Goal: Task Accomplishment & Management: Use online tool/utility

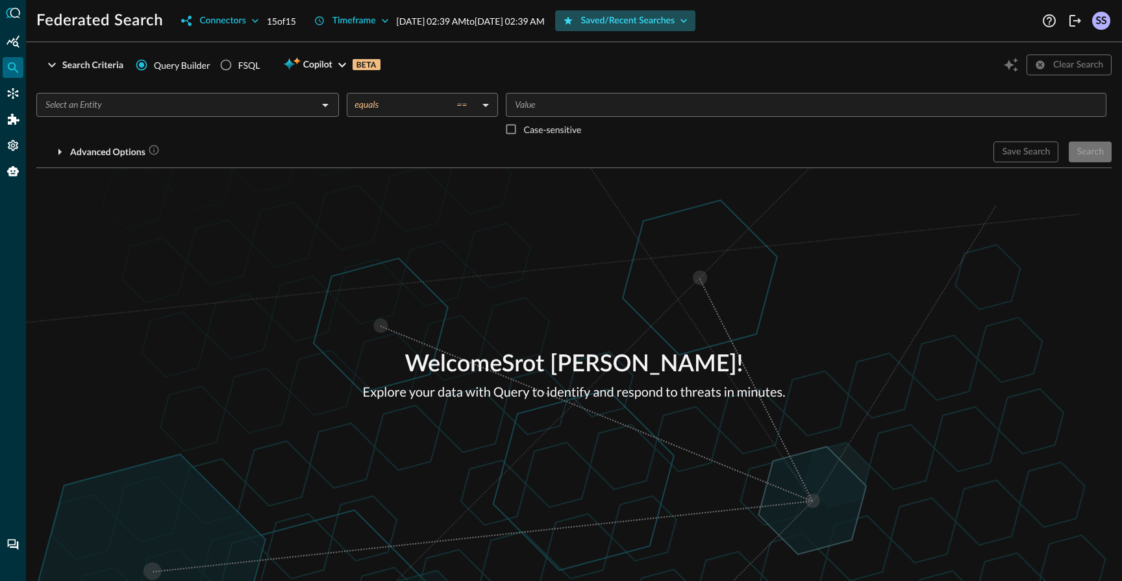
click at [651, 18] on div "Saved/Recent Searches" at bounding box center [628, 21] width 94 height 16
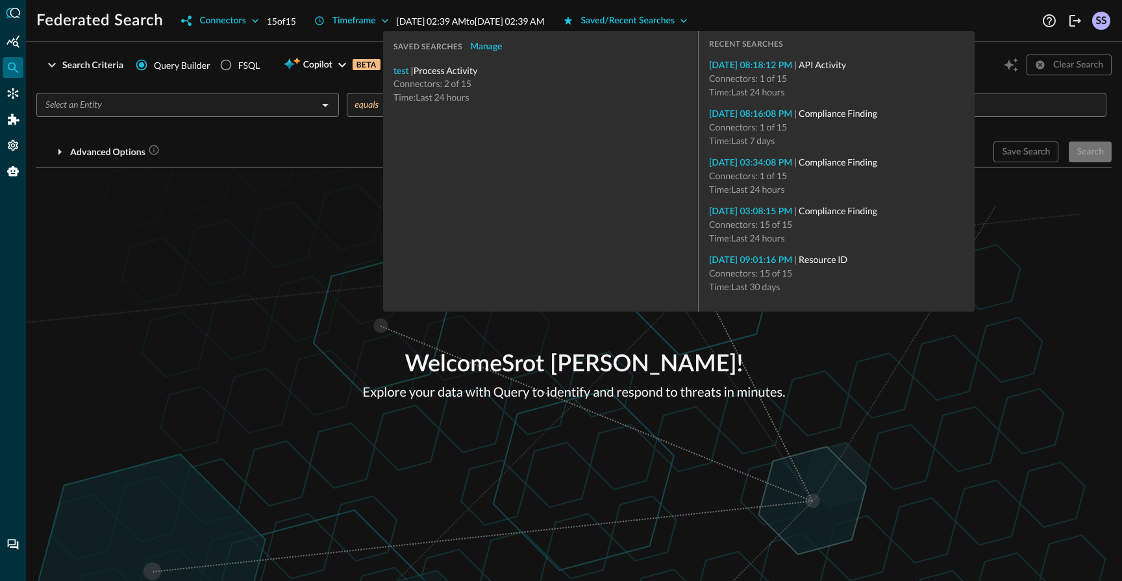
click at [197, 233] on div "Welcome Srot Sinha ! Explore your data with Query to identify and respond to th…" at bounding box center [574, 374] width 1096 height 413
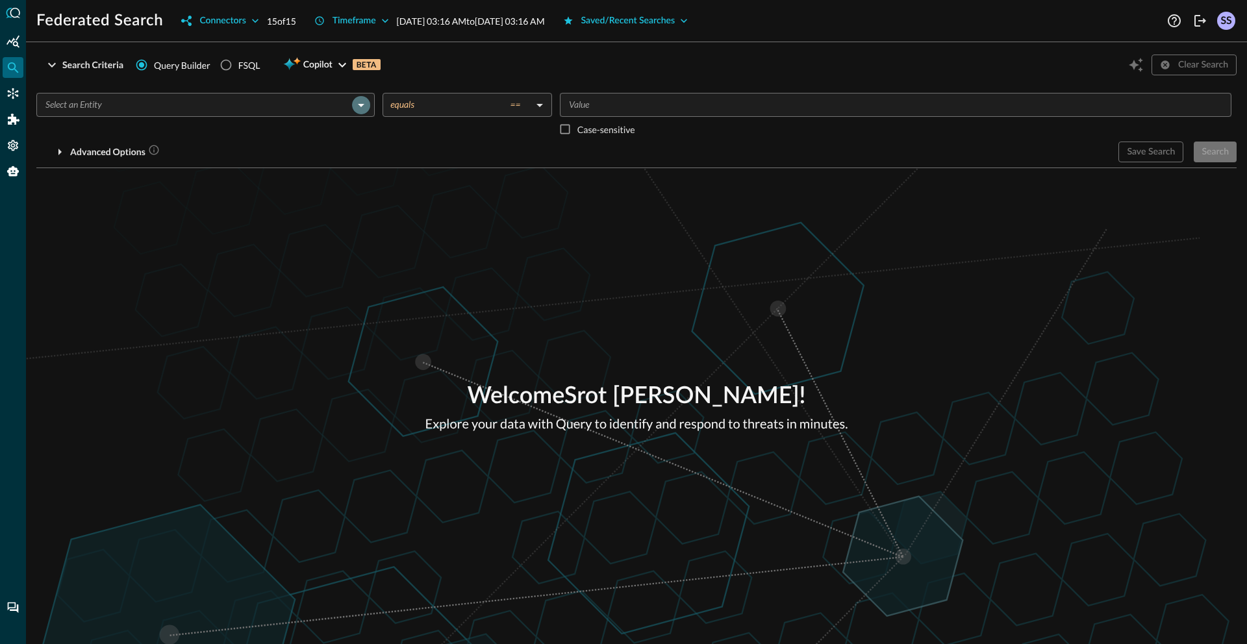
click at [366, 100] on icon "Open" at bounding box center [361, 105] width 16 height 16
click at [816, 321] on div "Welcome Srot Sinha ! Explore your data with Query to identify and respond to th…" at bounding box center [636, 406] width 1221 height 476
click at [671, 23] on div "Saved/Recent Searches" at bounding box center [628, 21] width 94 height 16
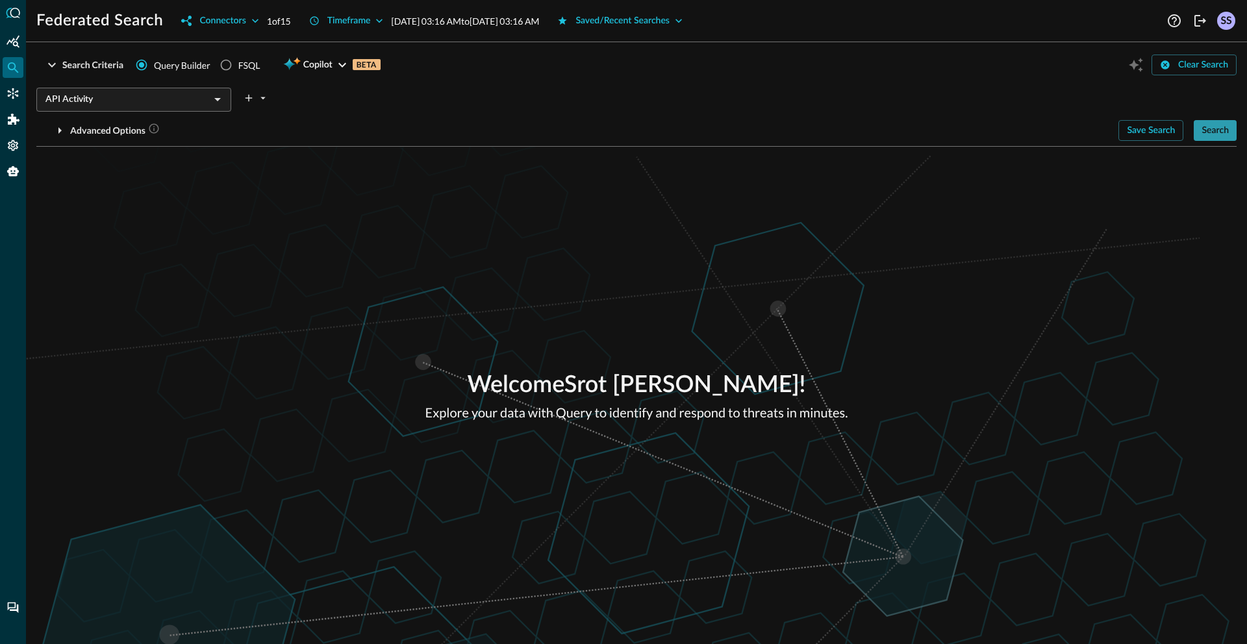
click at [1122, 134] on div "Search" at bounding box center [1215, 131] width 27 height 16
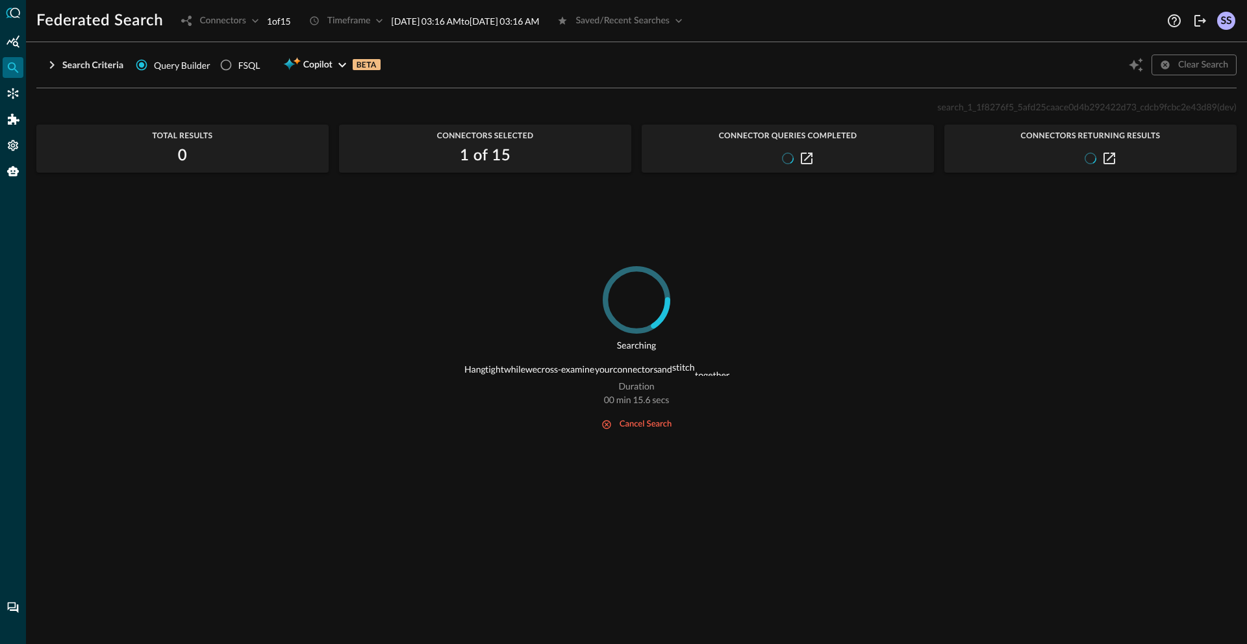
click at [1026, 110] on span "search_1_1f8276f5_5afd25caace0d4b292422d73_cdcb9fcbc2e43d89" at bounding box center [1076, 106] width 279 height 11
copy span "search_1_1f8276f5_5afd25caace0d4b292422d73_cdcb9fcbc2e43d89"
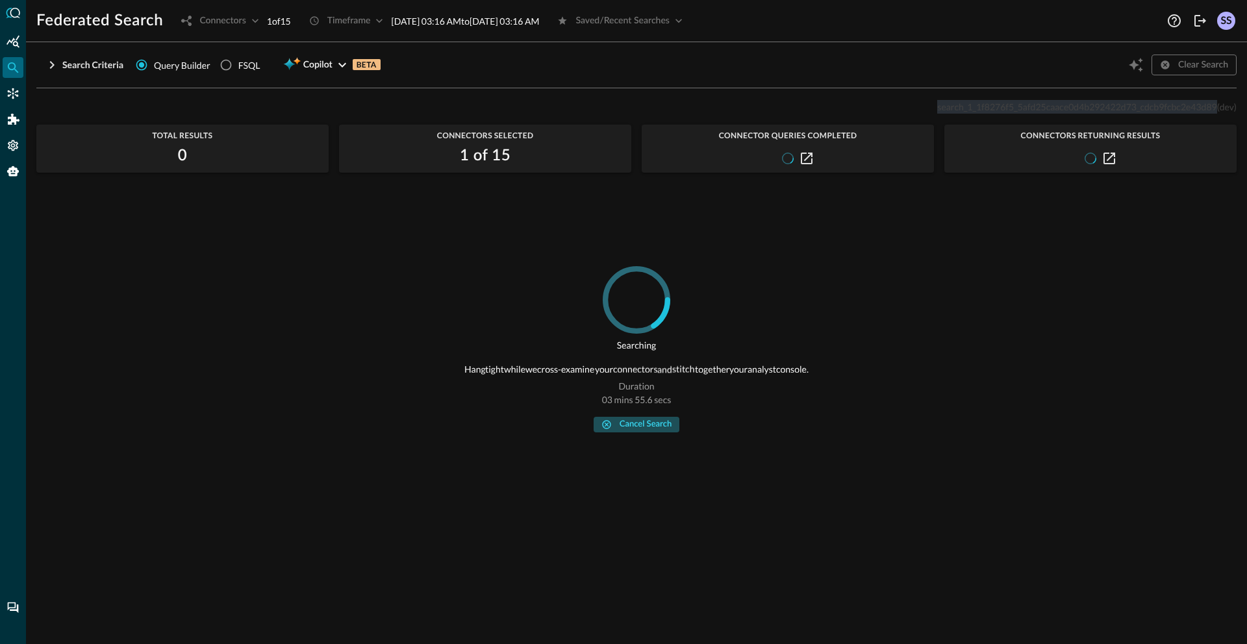
click at [620, 423] on div "cancel search" at bounding box center [646, 425] width 52 height 15
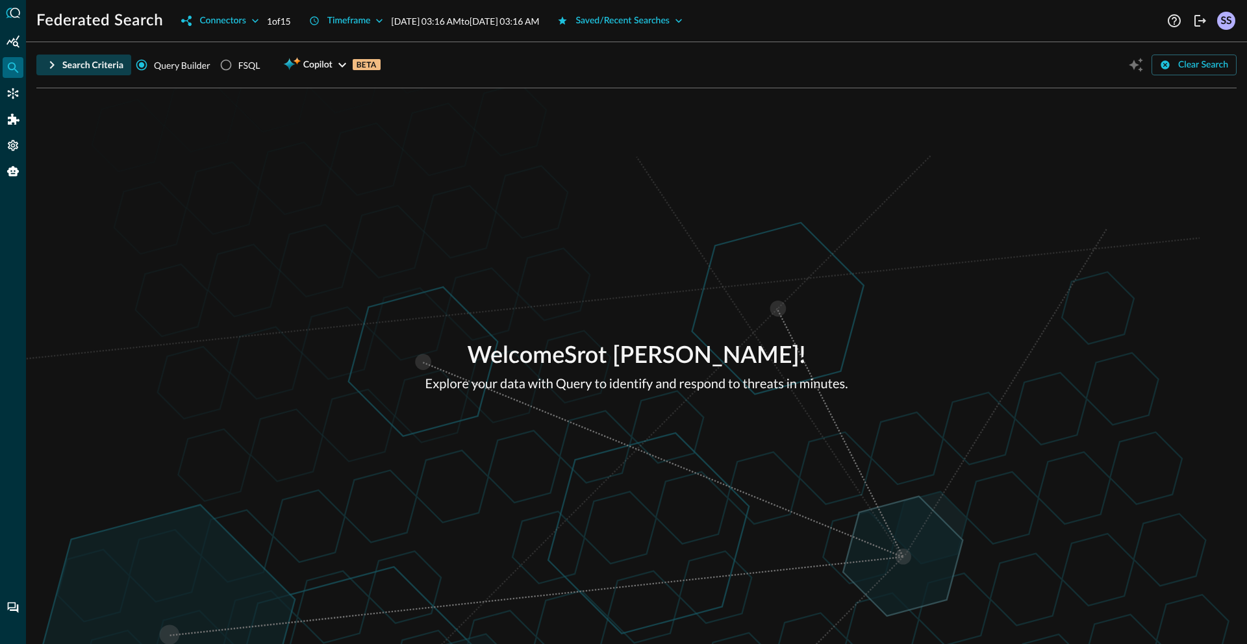
click at [99, 62] on div "Search Criteria" at bounding box center [92, 65] width 61 height 16
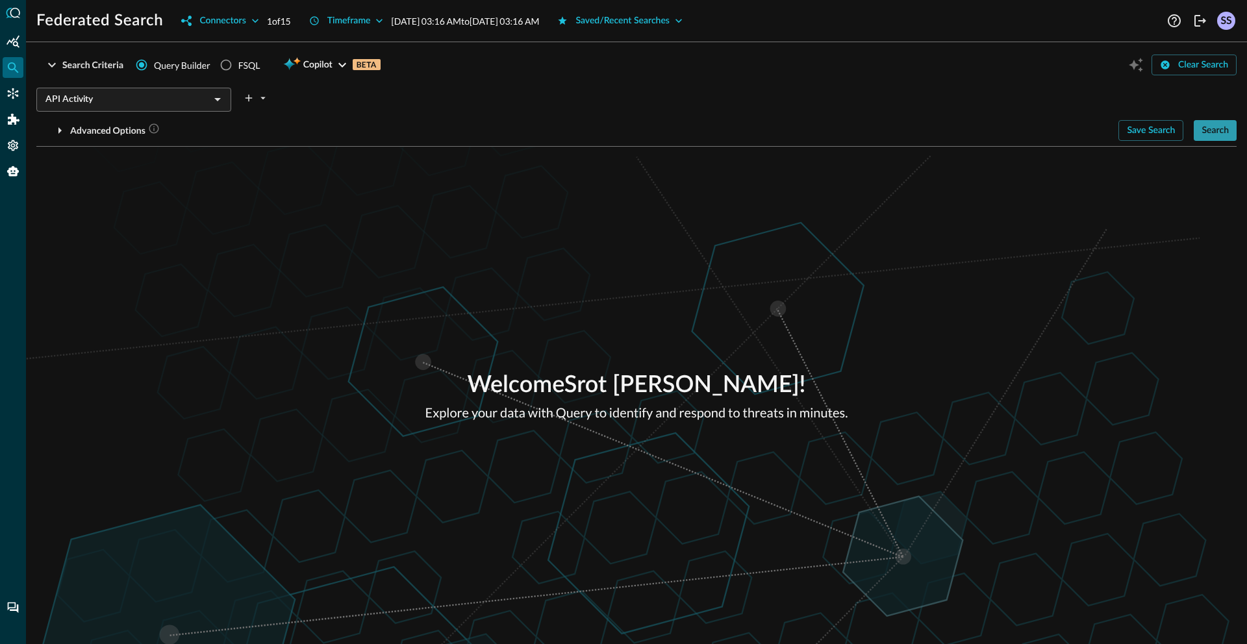
click at [1122, 125] on div "Search" at bounding box center [1215, 131] width 27 height 16
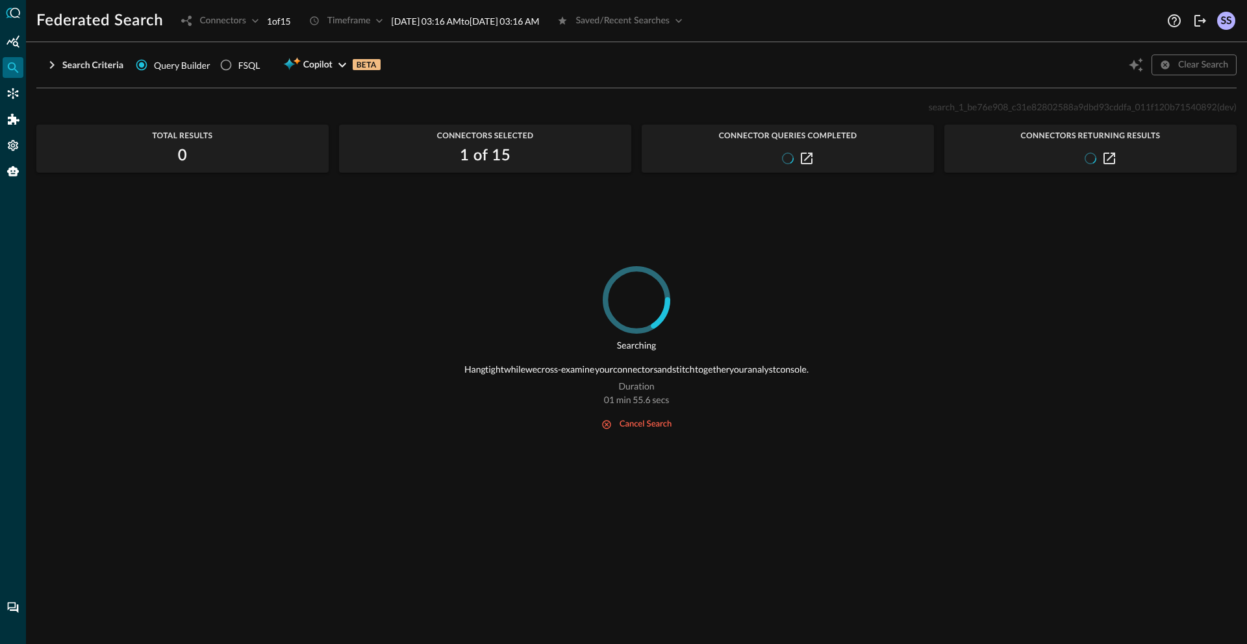
click at [956, 110] on span "search_1_be76e908_c31e82802588a9dbd93cddfa_011f120b71540892" at bounding box center [1073, 106] width 288 height 11
copy span "search_1_be76e908_c31e82802588a9dbd93cddfa_011f120b71540892"
click at [634, 423] on div "cancel search" at bounding box center [646, 425] width 52 height 15
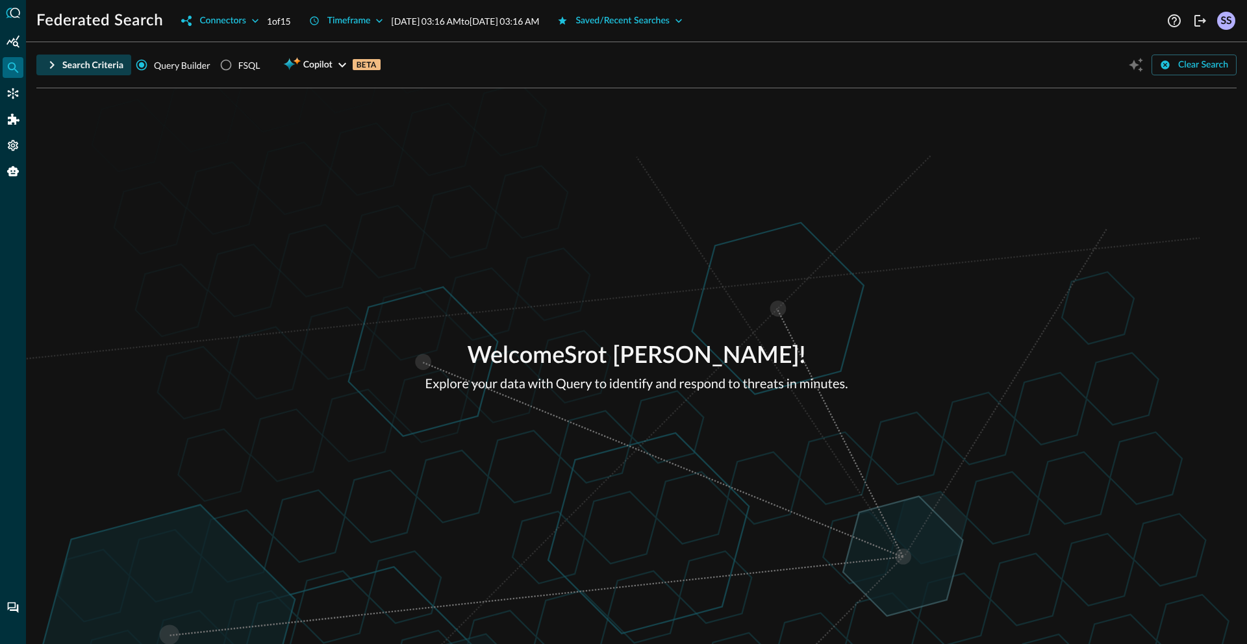
click at [46, 70] on icon "button" at bounding box center [52, 65] width 16 height 16
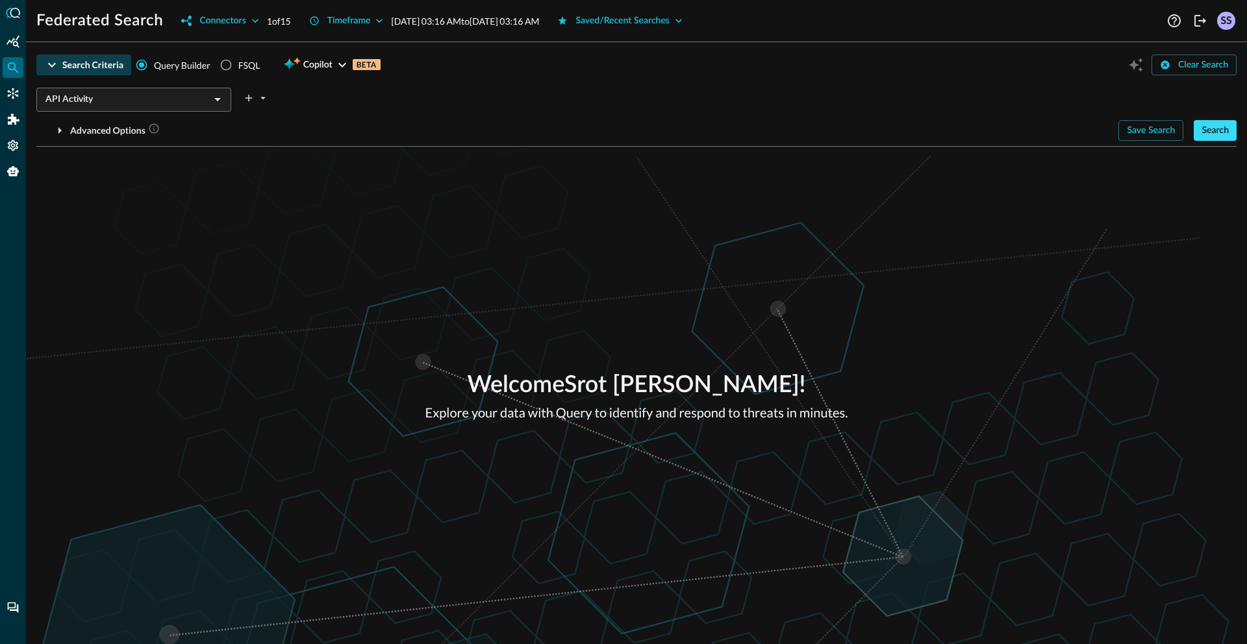
click at [1122, 136] on div "Search" at bounding box center [1215, 131] width 27 height 16
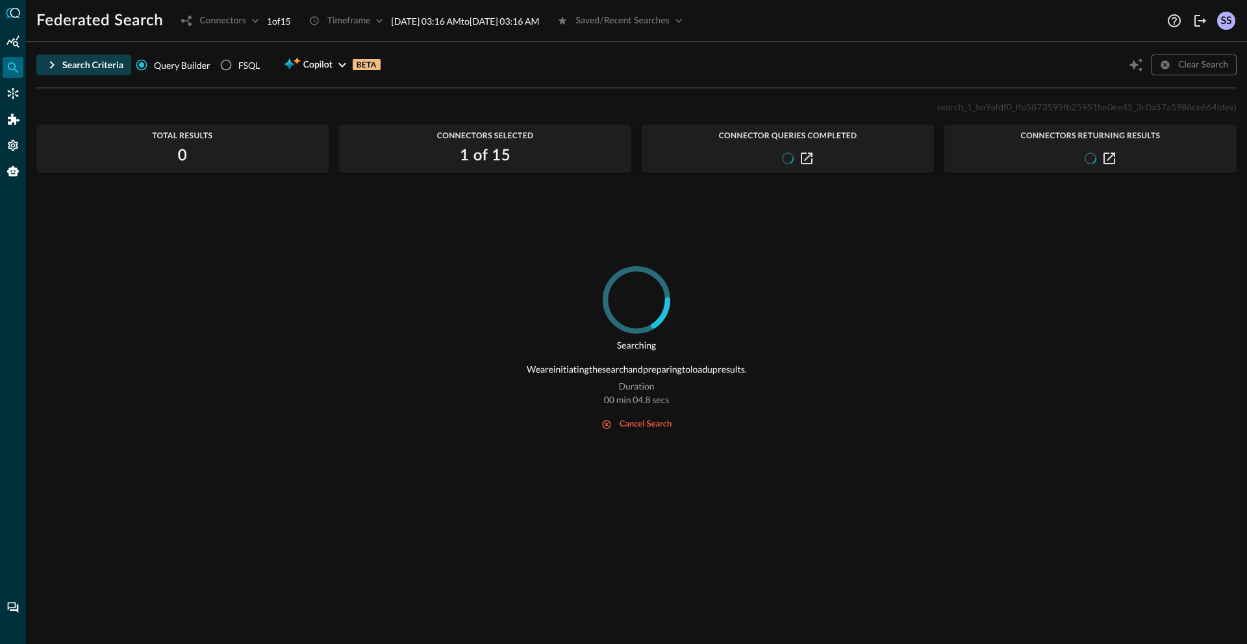
click at [1067, 107] on span "search_1_ba9afdf0_ffa5873595fb25951be0ee45_3c0a57a5986ce664" at bounding box center [1077, 106] width 280 height 11
copy span "search_1_ba9afdf0_ffa5873595fb25951be0ee45_3c0a57a5986ce664"
click at [644, 429] on div "cancel search" at bounding box center [646, 425] width 52 height 15
